Goal: Task Accomplishment & Management: Use online tool/utility

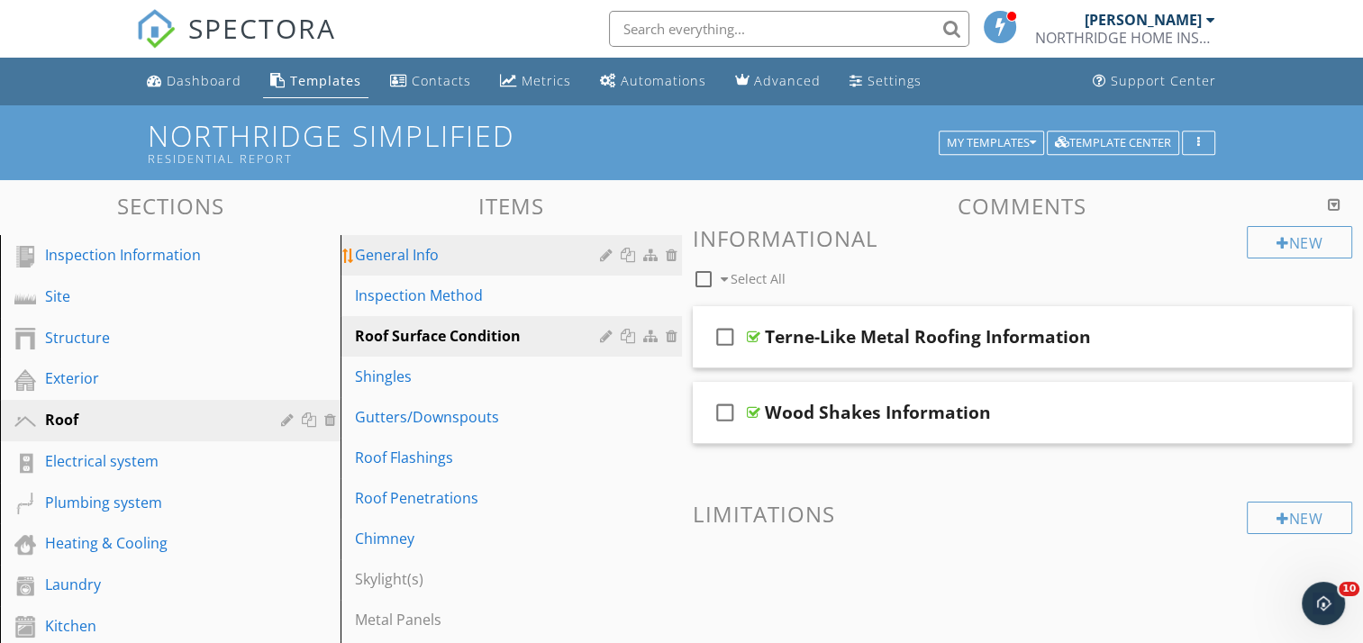
click at [408, 258] on div "General Info" at bounding box center [480, 255] width 250 height 22
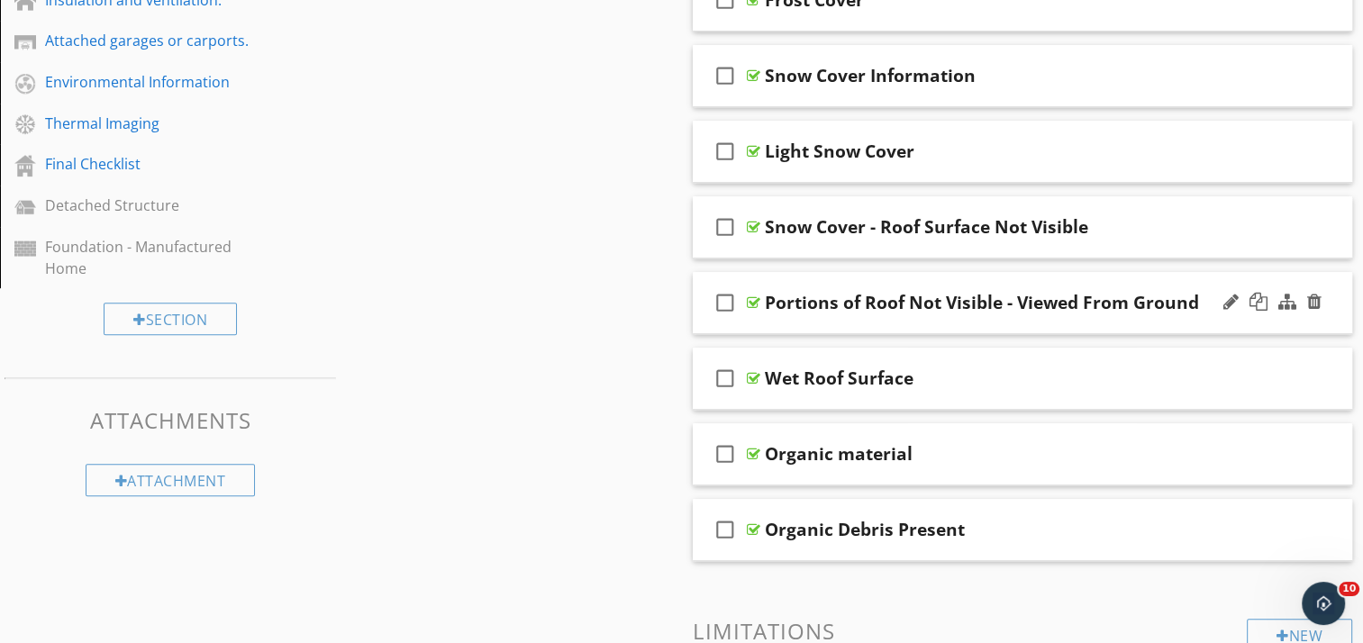
scroll to position [811, 0]
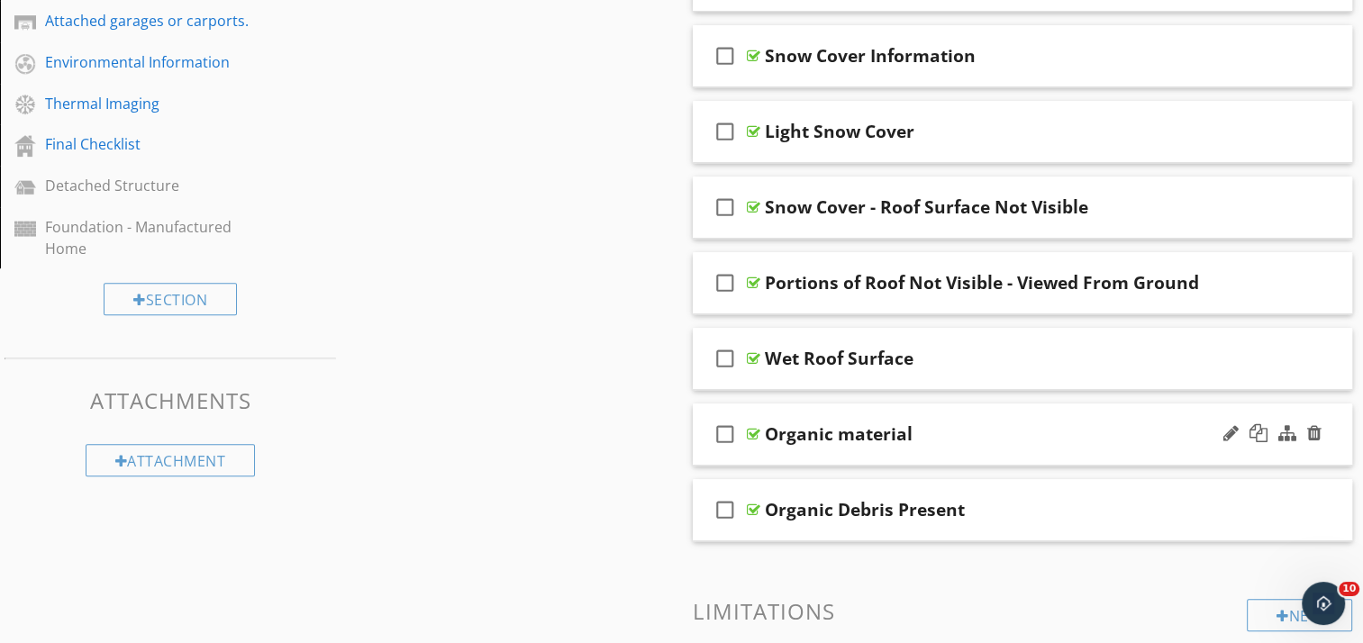
click at [970, 414] on div "check_box_outline_blank Organic material" at bounding box center [1023, 435] width 660 height 62
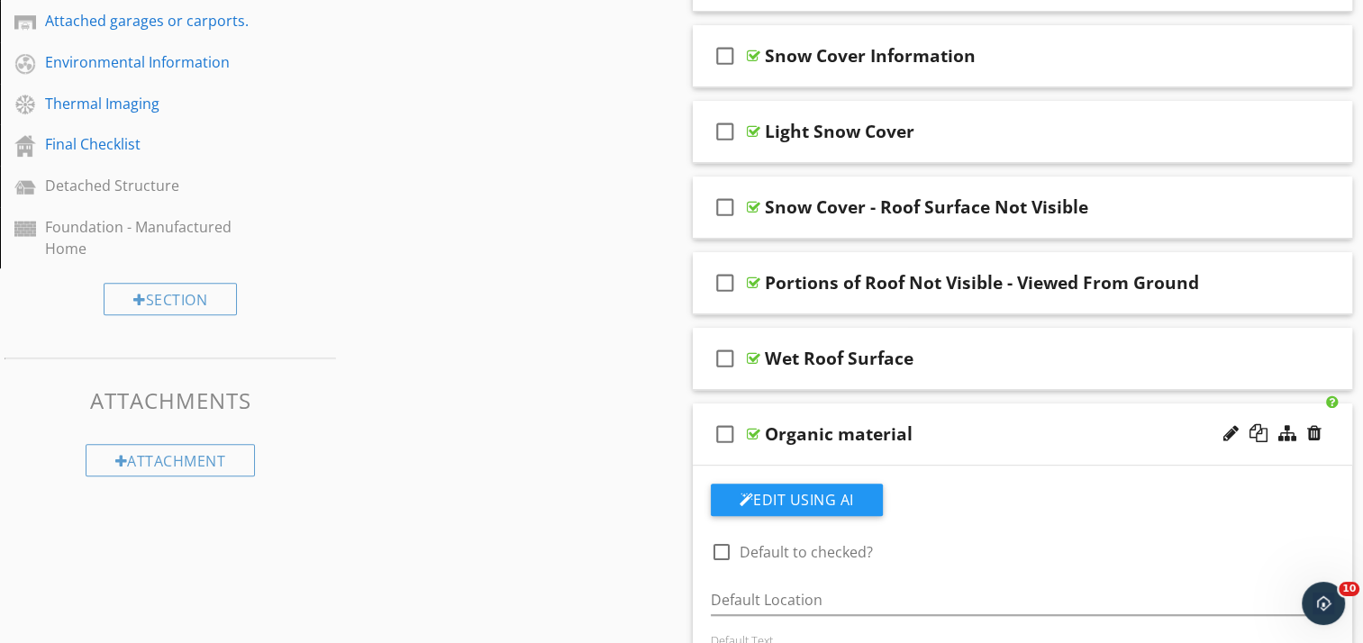
scroll to position [991, 0]
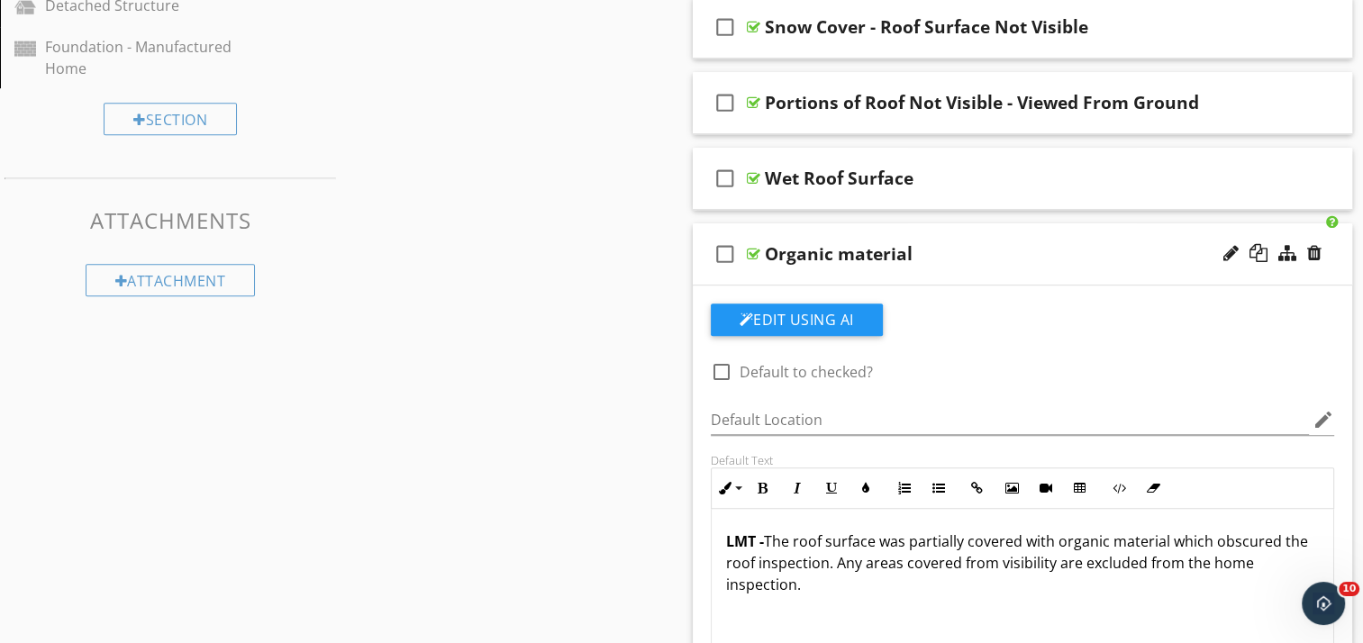
click at [950, 238] on div "check_box_outline_blank Organic material" at bounding box center [1023, 254] width 660 height 62
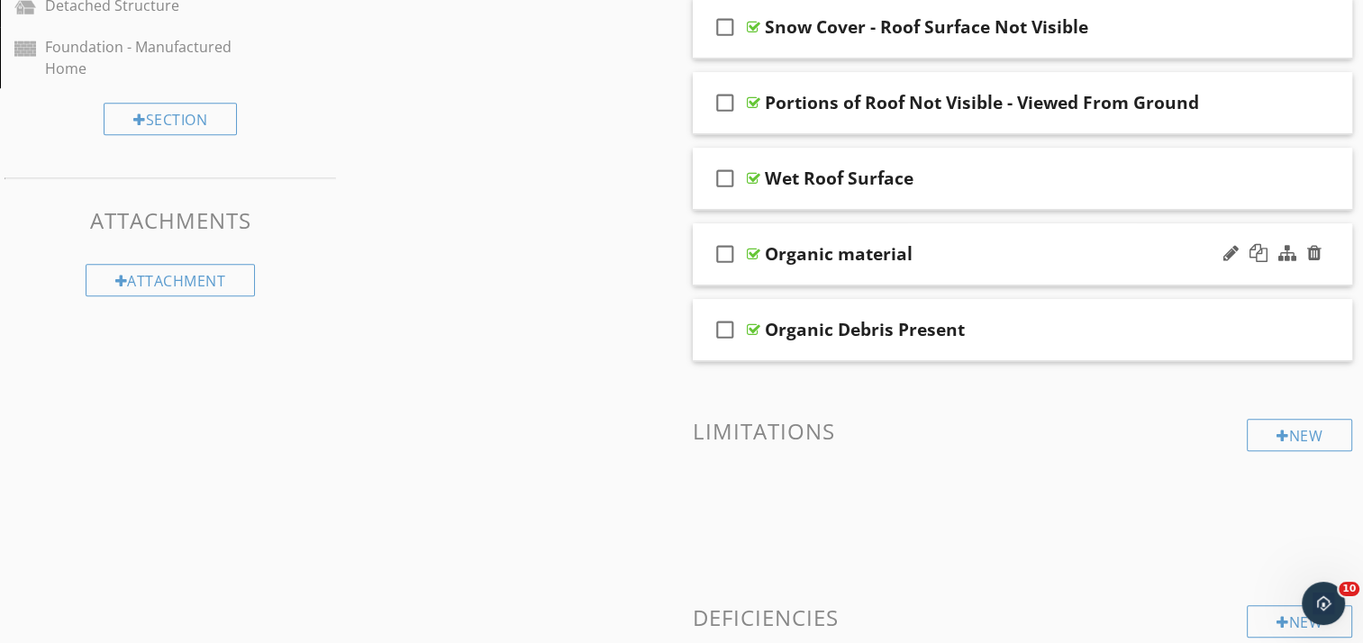
click at [887, 254] on div "Organic material" at bounding box center [839, 254] width 148 height 22
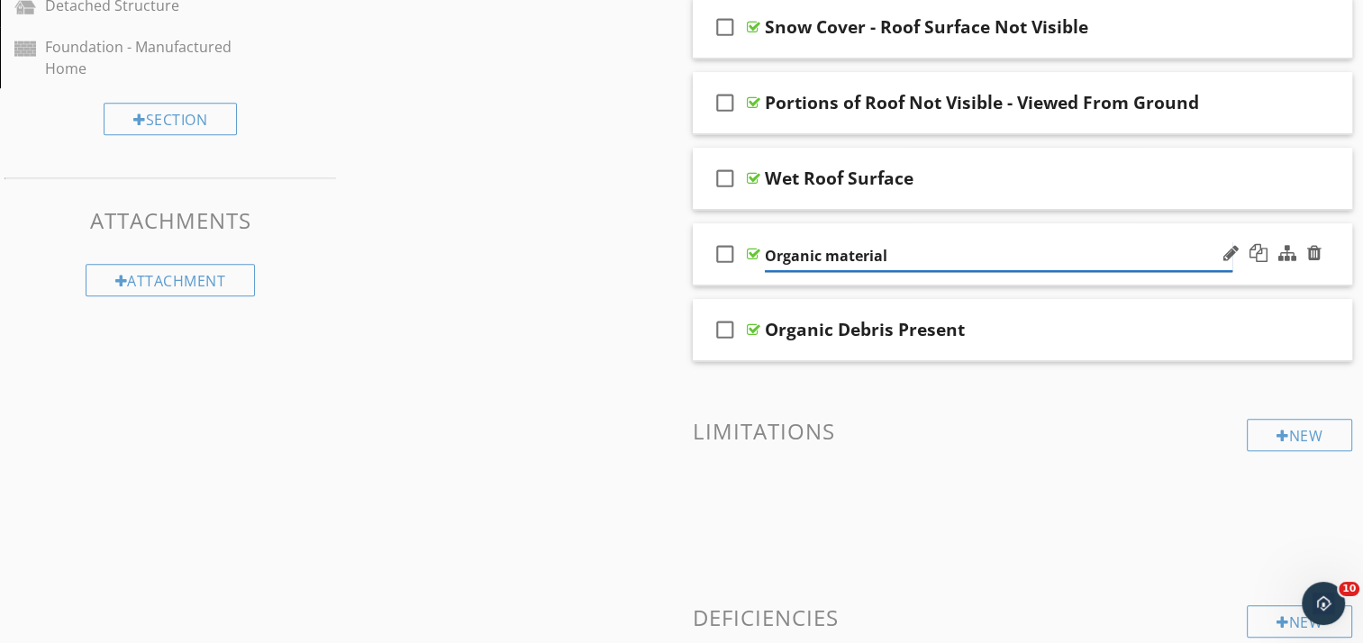
click at [765, 253] on input "Organic material" at bounding box center [999, 256] width 468 height 30
click at [954, 308] on div "check_box_outline_blank Organic Debris Present" at bounding box center [1023, 330] width 660 height 62
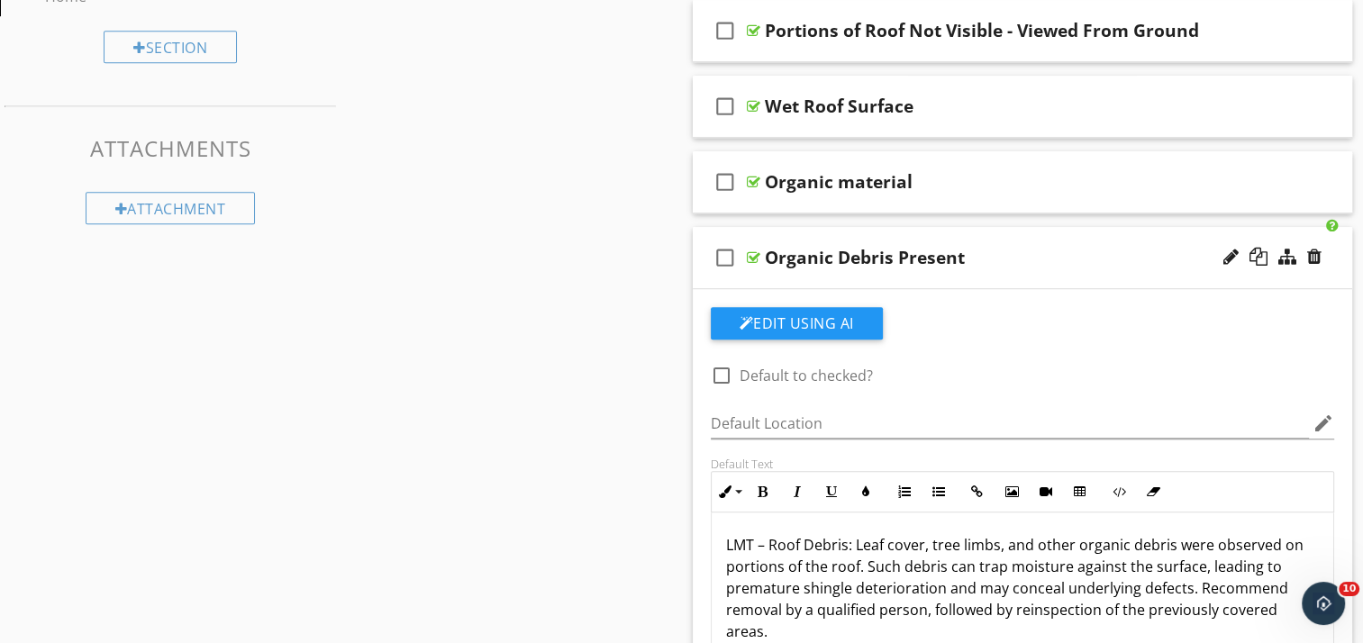
scroll to position [1171, 0]
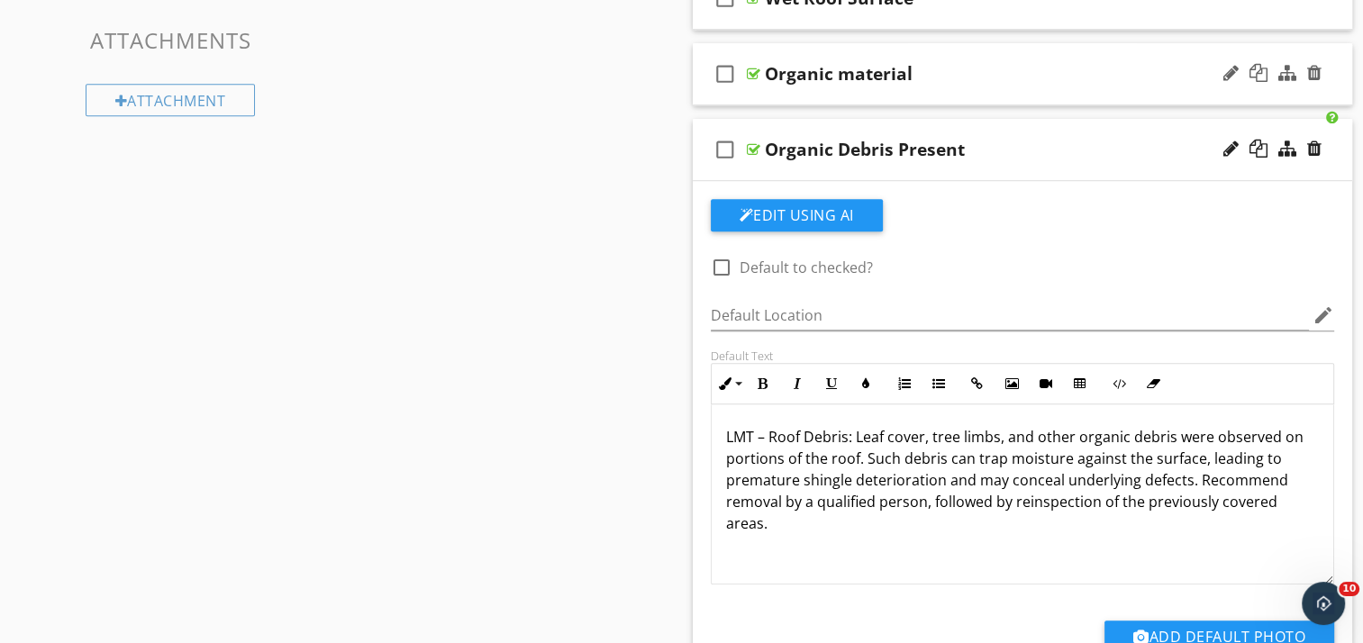
click at [984, 48] on div "check_box_outline_blank Organic material" at bounding box center [1023, 74] width 660 height 62
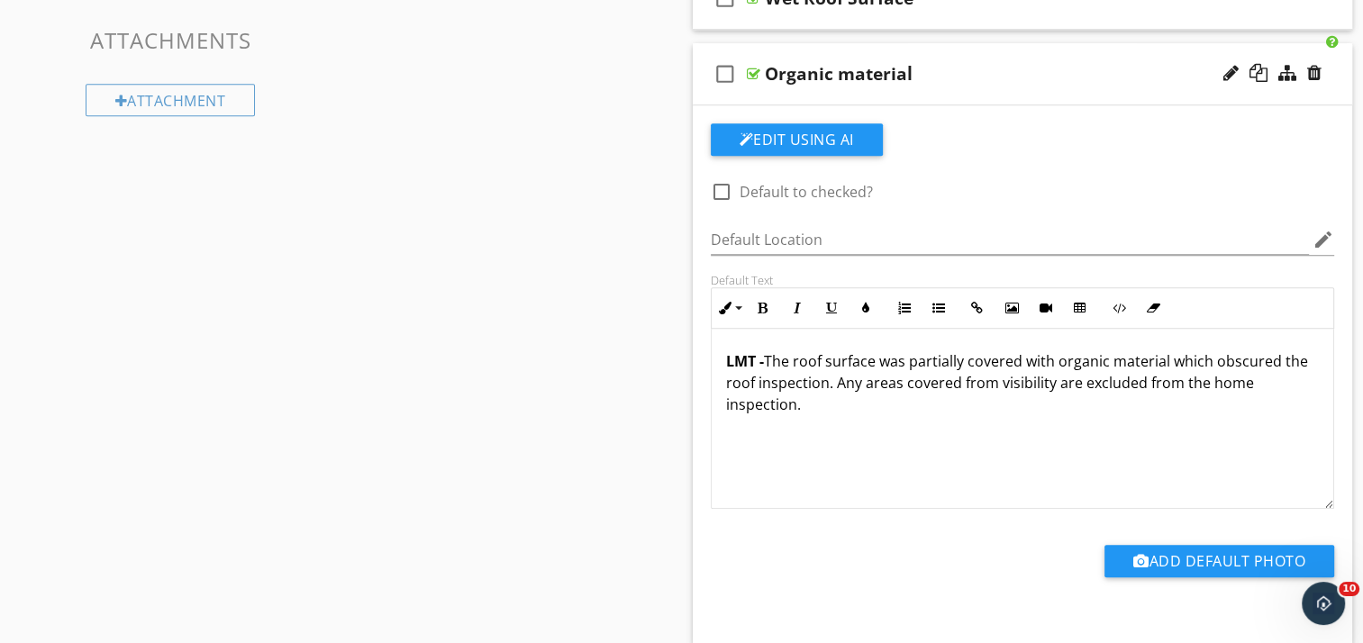
click at [982, 52] on div "check_box_outline_blank Organic material" at bounding box center [1023, 74] width 660 height 62
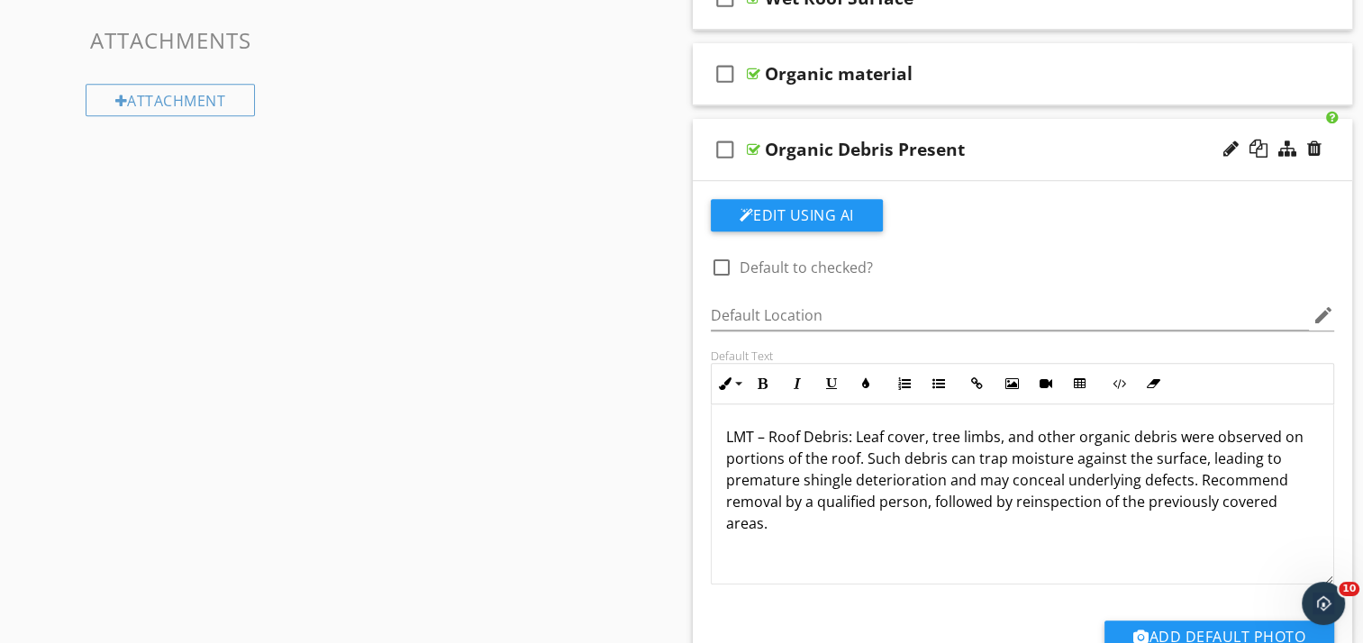
click at [1003, 128] on div "check_box_outline_blank Organic Debris Present" at bounding box center [1023, 150] width 660 height 62
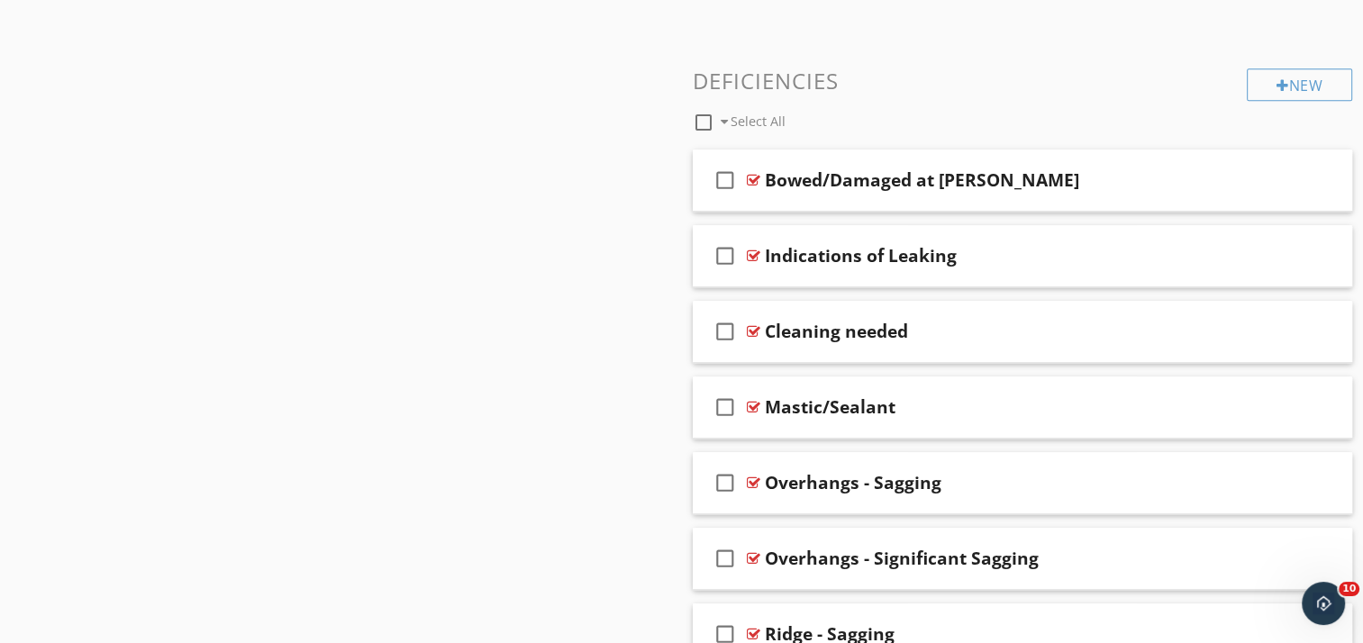
scroll to position [1532, 0]
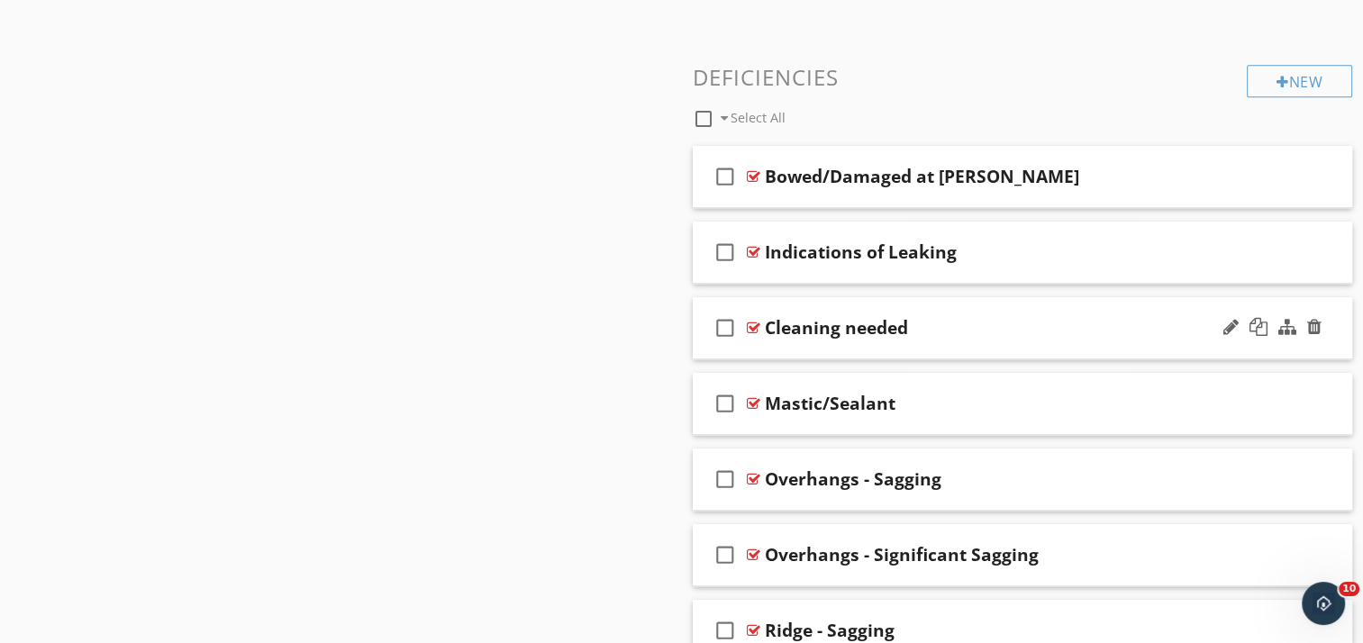
click at [928, 303] on div "check_box_outline_blank Cleaning needed" at bounding box center [1023, 328] width 660 height 62
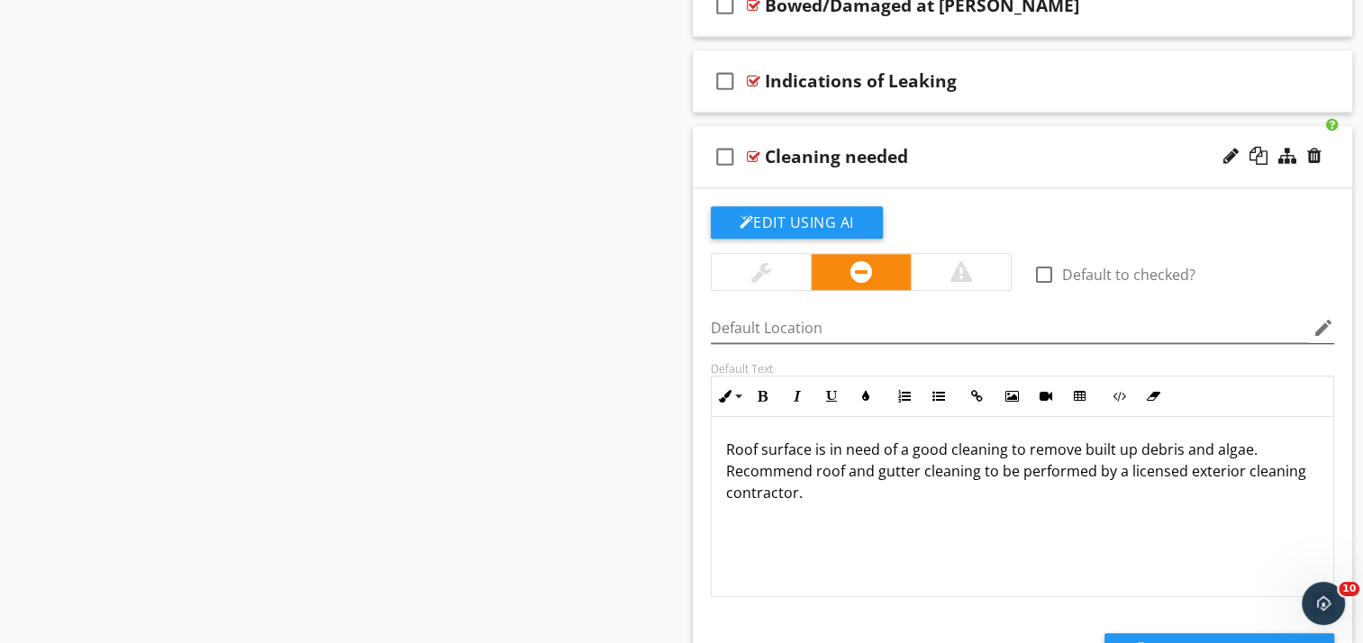
scroll to position [1712, 0]
